Goal: Task Accomplishment & Management: Complete application form

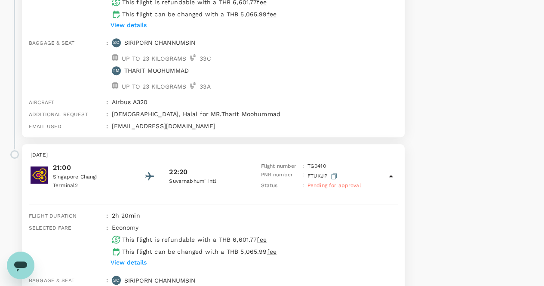
scroll to position [164, 0]
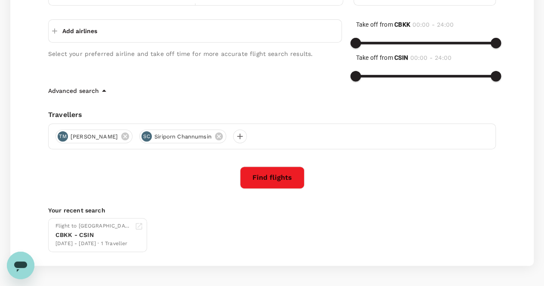
scroll to position [112, 0]
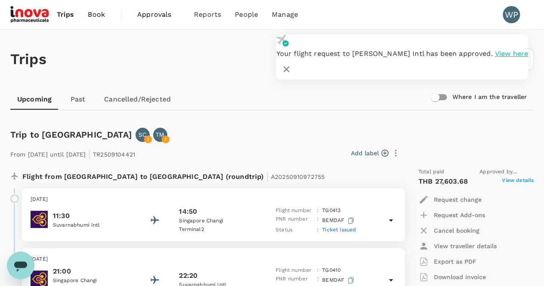
click at [495, 58] on span "View here" at bounding box center [511, 53] width 33 height 8
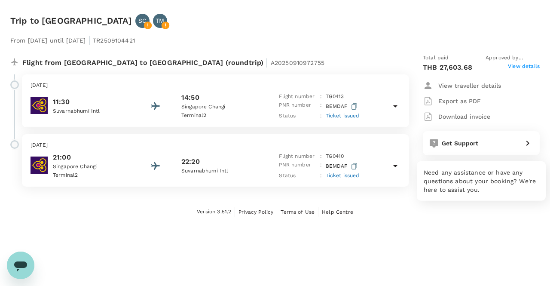
click at [459, 145] on span "Get Support" at bounding box center [460, 143] width 37 height 7
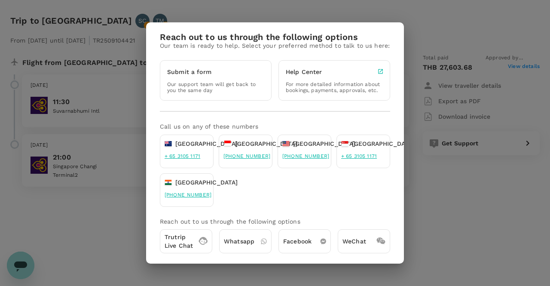
click at [454, 218] on div "Reach out to us through the following options Our team is ready to help. Select…" at bounding box center [275, 143] width 550 height 286
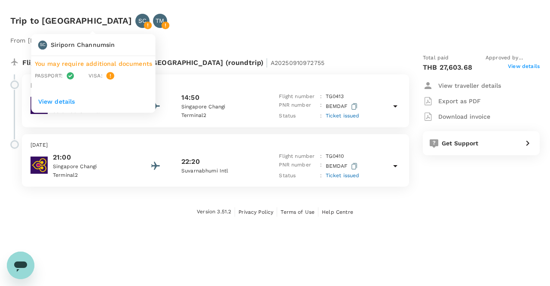
click at [144, 22] on icon at bounding box center [148, 26] width 8 height 8
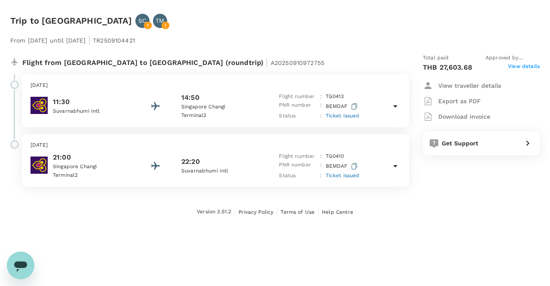
click at [520, 67] on span "View details" at bounding box center [524, 67] width 32 height 10
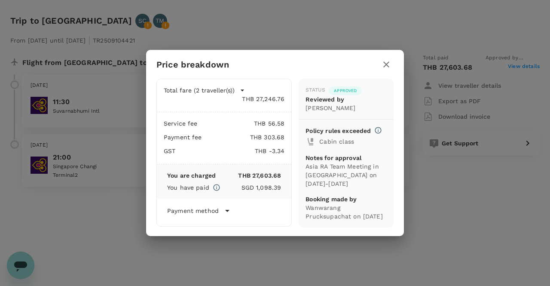
click at [243, 90] on icon "button" at bounding box center [242, 91] width 3 height 2
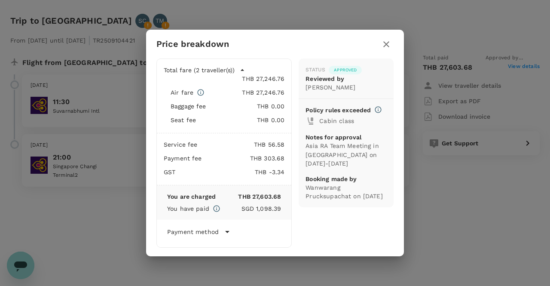
click at [228, 232] on icon at bounding box center [227, 232] width 10 height 10
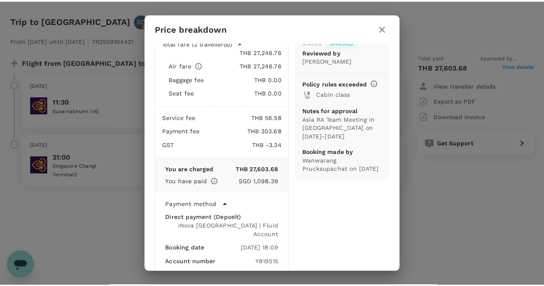
scroll to position [15, 0]
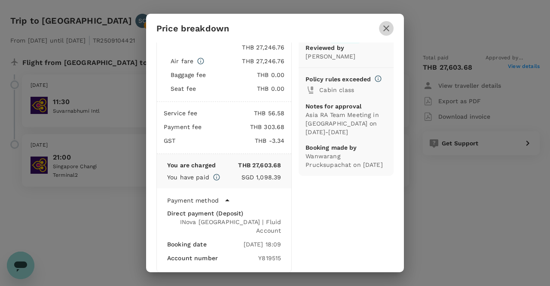
click at [387, 28] on icon "button" at bounding box center [387, 28] width 6 height 6
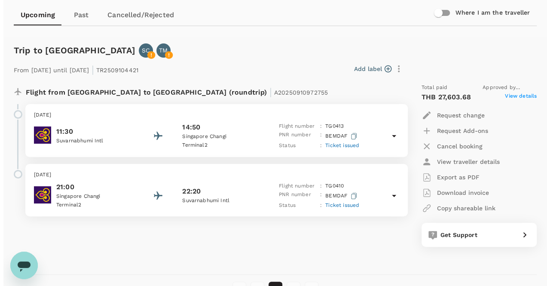
scroll to position [86, 0]
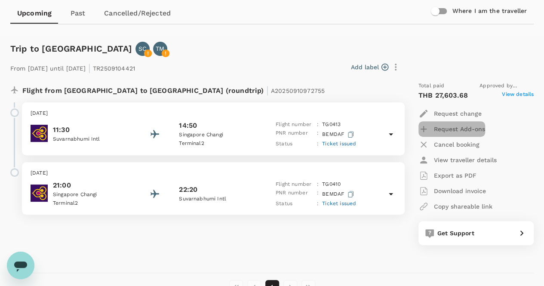
click at [464, 127] on p "Request Add-ons" at bounding box center [459, 129] width 51 height 9
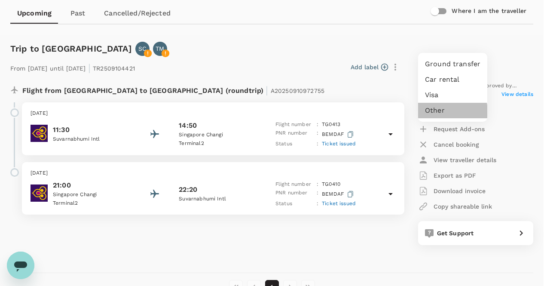
click at [437, 118] on li "Other" at bounding box center [452, 110] width 69 height 15
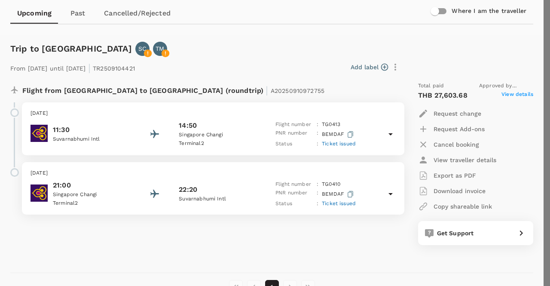
click at [162, 54] on div at bounding box center [275, 143] width 550 height 286
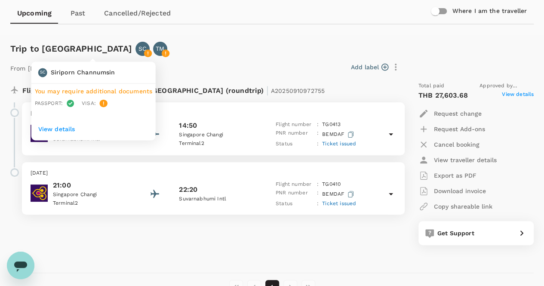
click at [144, 52] on icon at bounding box center [148, 53] width 8 height 8
drag, startPoint x: 51, startPoint y: 72, endPoint x: 117, endPoint y: 73, distance: 66.7
click at [117, 73] on div "SC Siriporn Channumsin" at bounding box center [92, 71] width 114 height 12
copy p "Siriporn Channumsin"
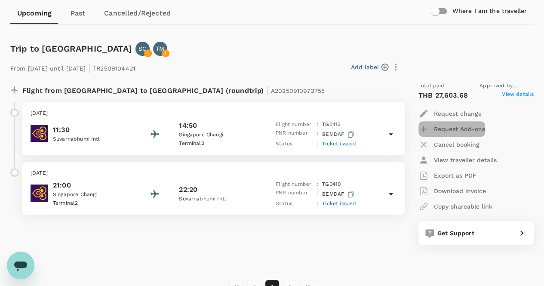
click at [453, 127] on p "Request Add-ons" at bounding box center [459, 129] width 51 height 9
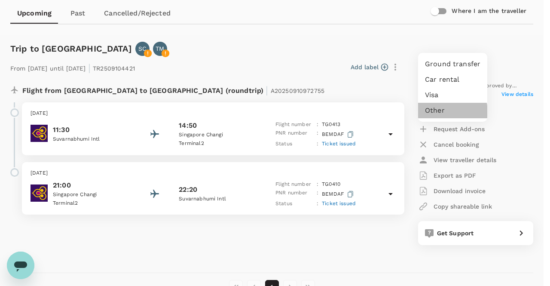
click at [437, 118] on li "Other" at bounding box center [452, 110] width 69 height 15
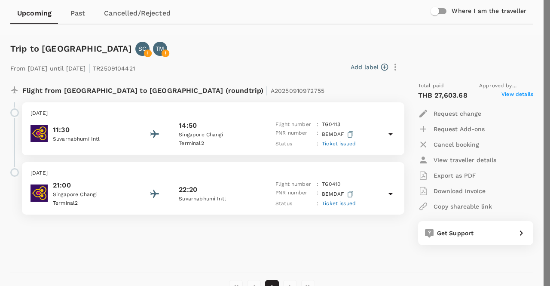
type textarea "ย"
paste textarea "Siriporn Channumsin"
drag, startPoint x: 396, startPoint y: 275, endPoint x: 417, endPoint y: 242, distance: 39.6
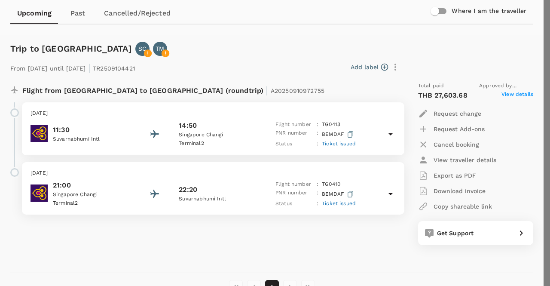
paste textarea "RH41170"
drag, startPoint x: 389, startPoint y: 117, endPoint x: 392, endPoint y: 122, distance: 6.6
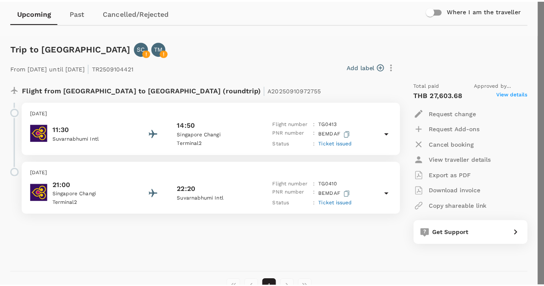
scroll to position [23, 0]
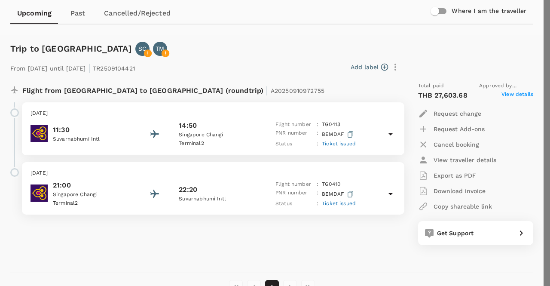
type textarea "Please add : Frequent flyer programm for Siriporn Channumsin Airline : Thai Air…"
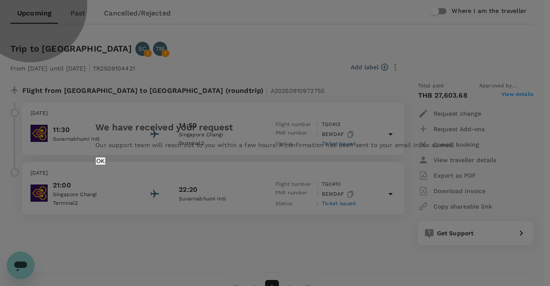
click at [105, 163] on button "OK" at bounding box center [100, 161] width 10 height 8
